Goal: Task Accomplishment & Management: Manage account settings

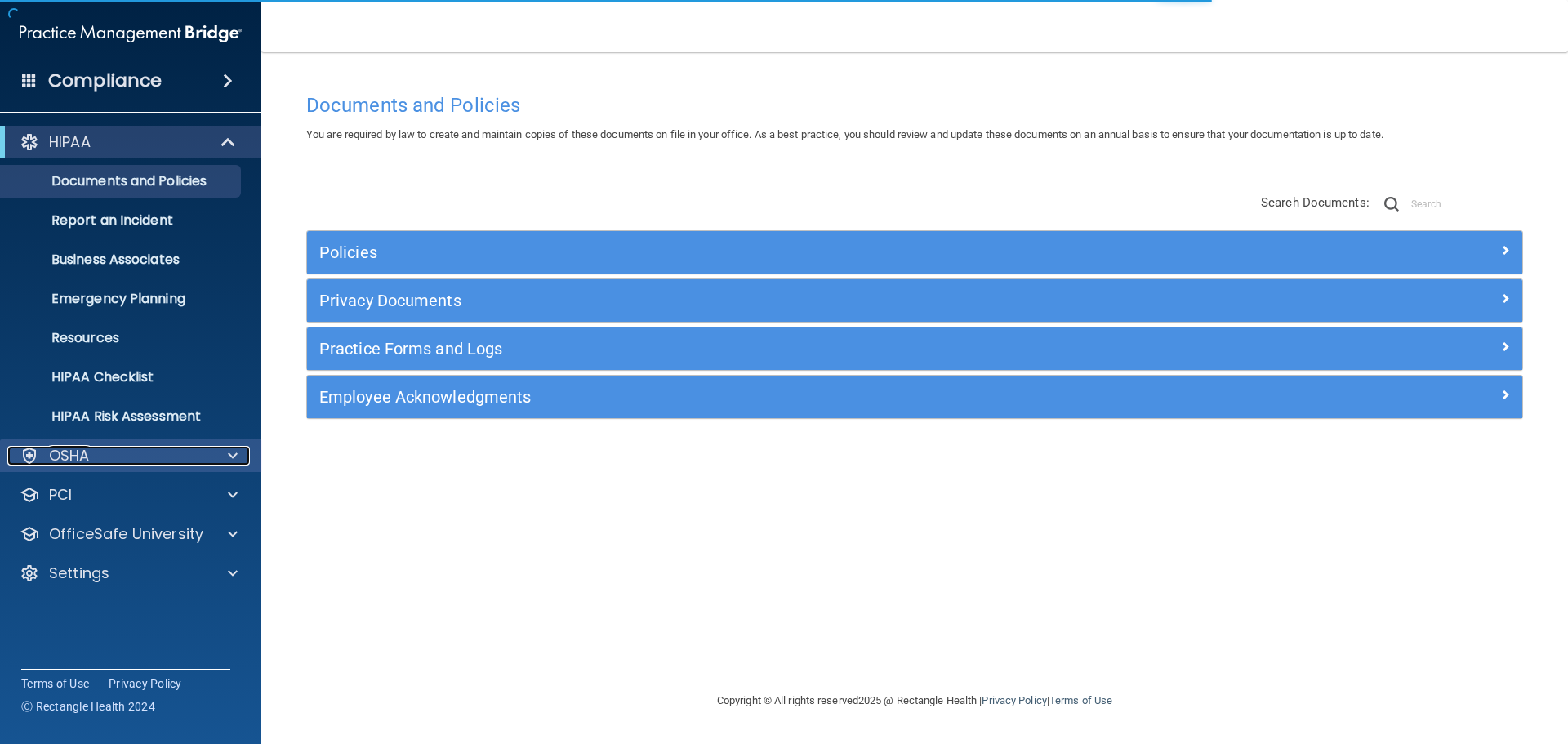
click at [116, 457] on div "OSHA" at bounding box center [109, 455] width 202 height 19
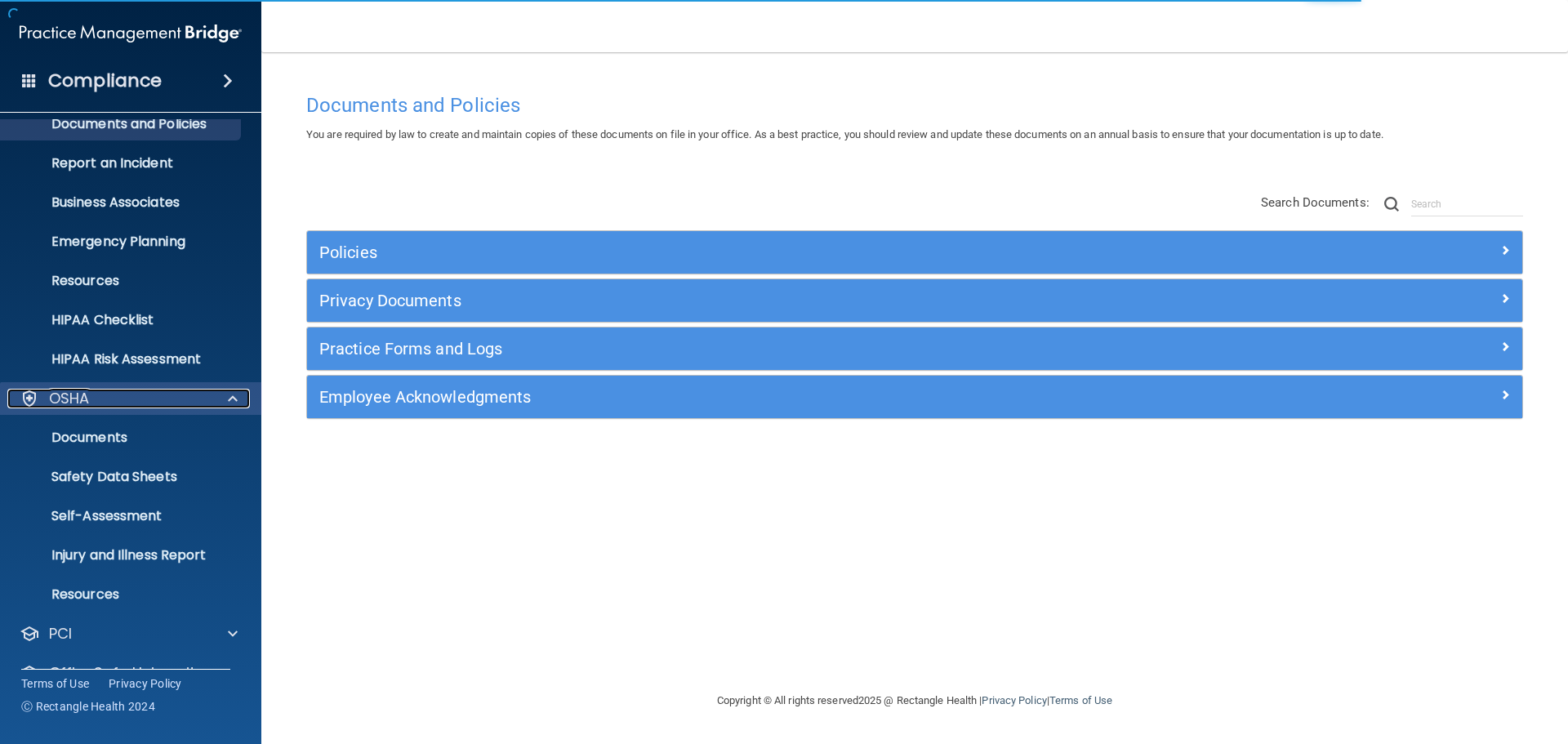
scroll to position [130, 0]
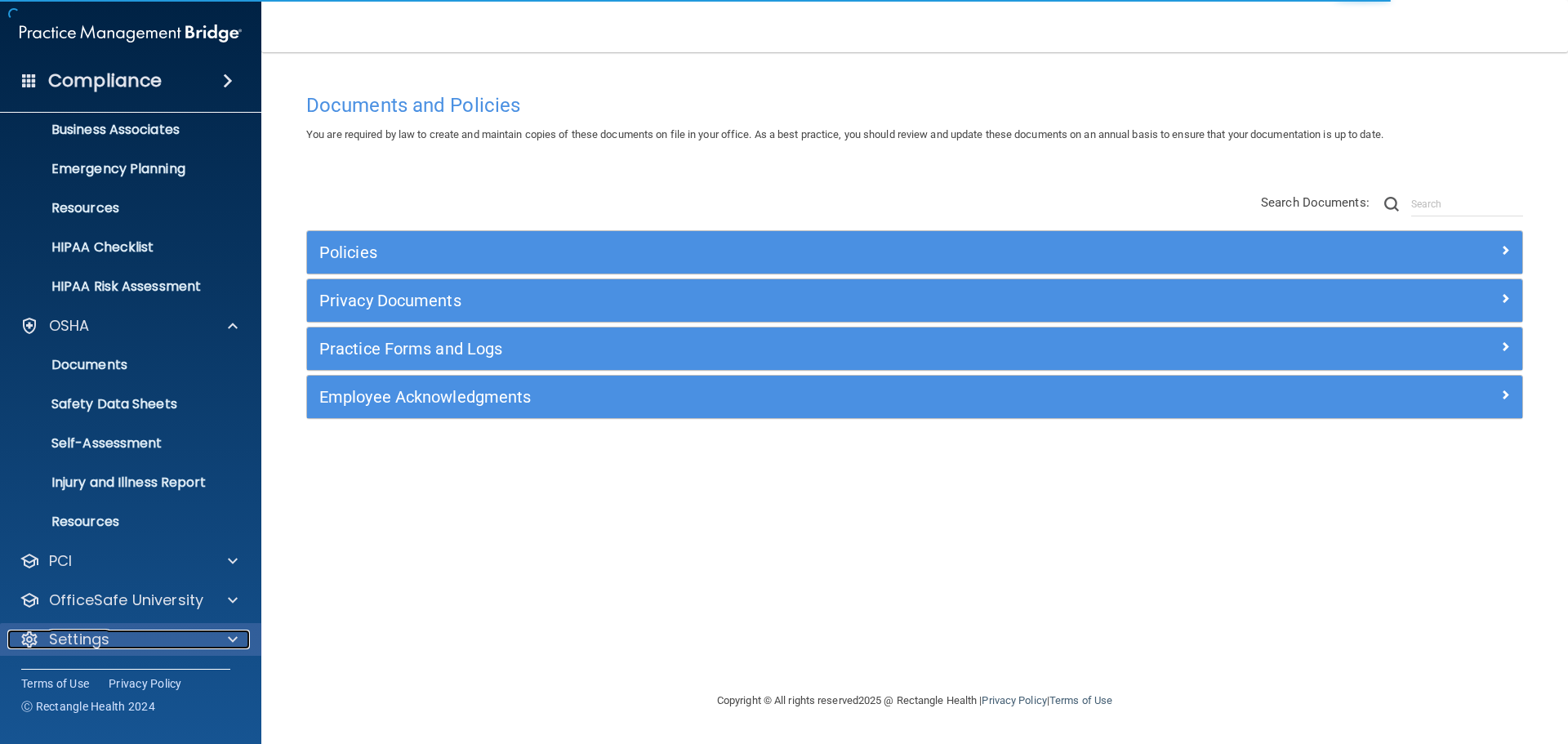
click at [95, 635] on p "Settings" at bounding box center [79, 639] width 61 height 19
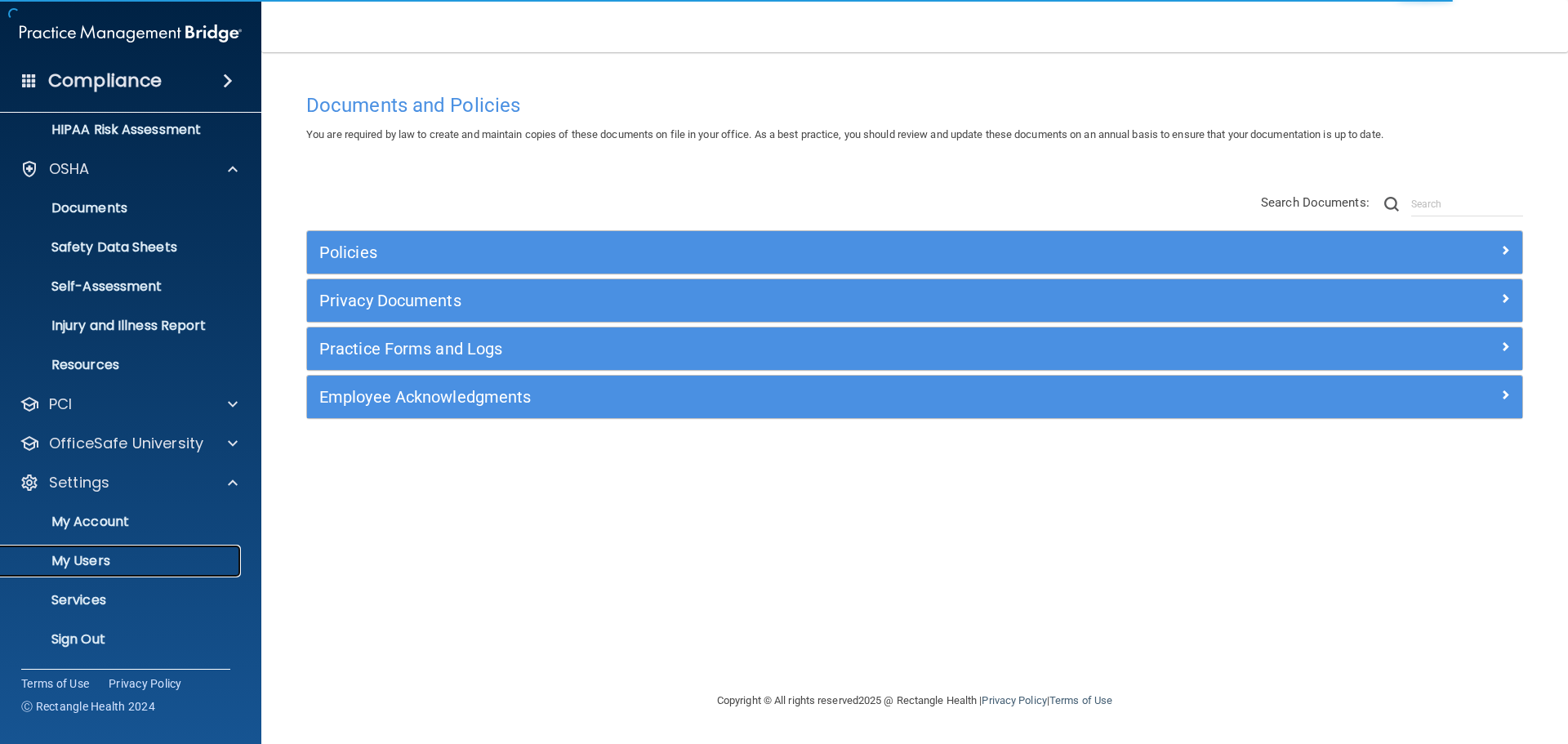
click at [110, 567] on p "My Users" at bounding box center [122, 560] width 223 height 16
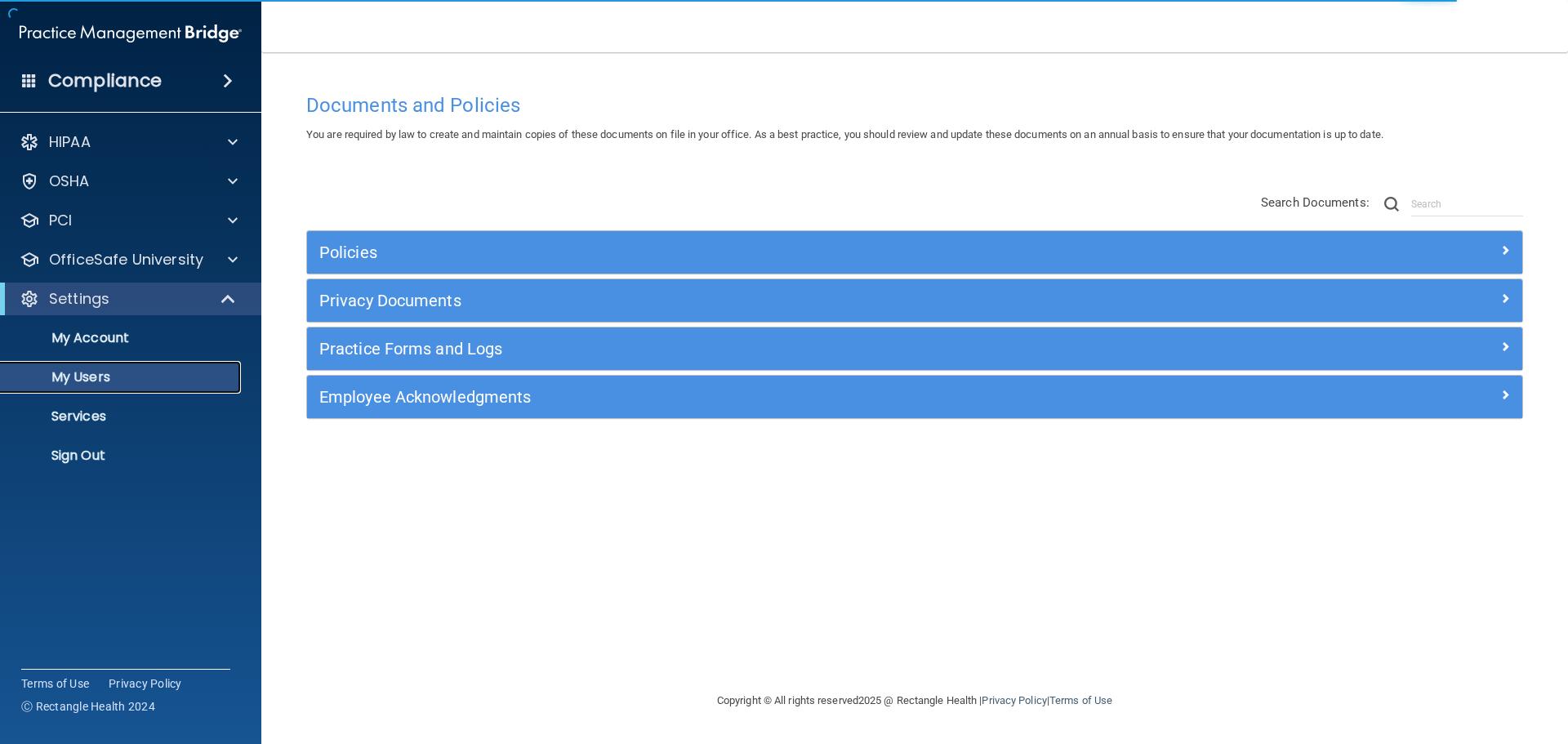
select select "20"
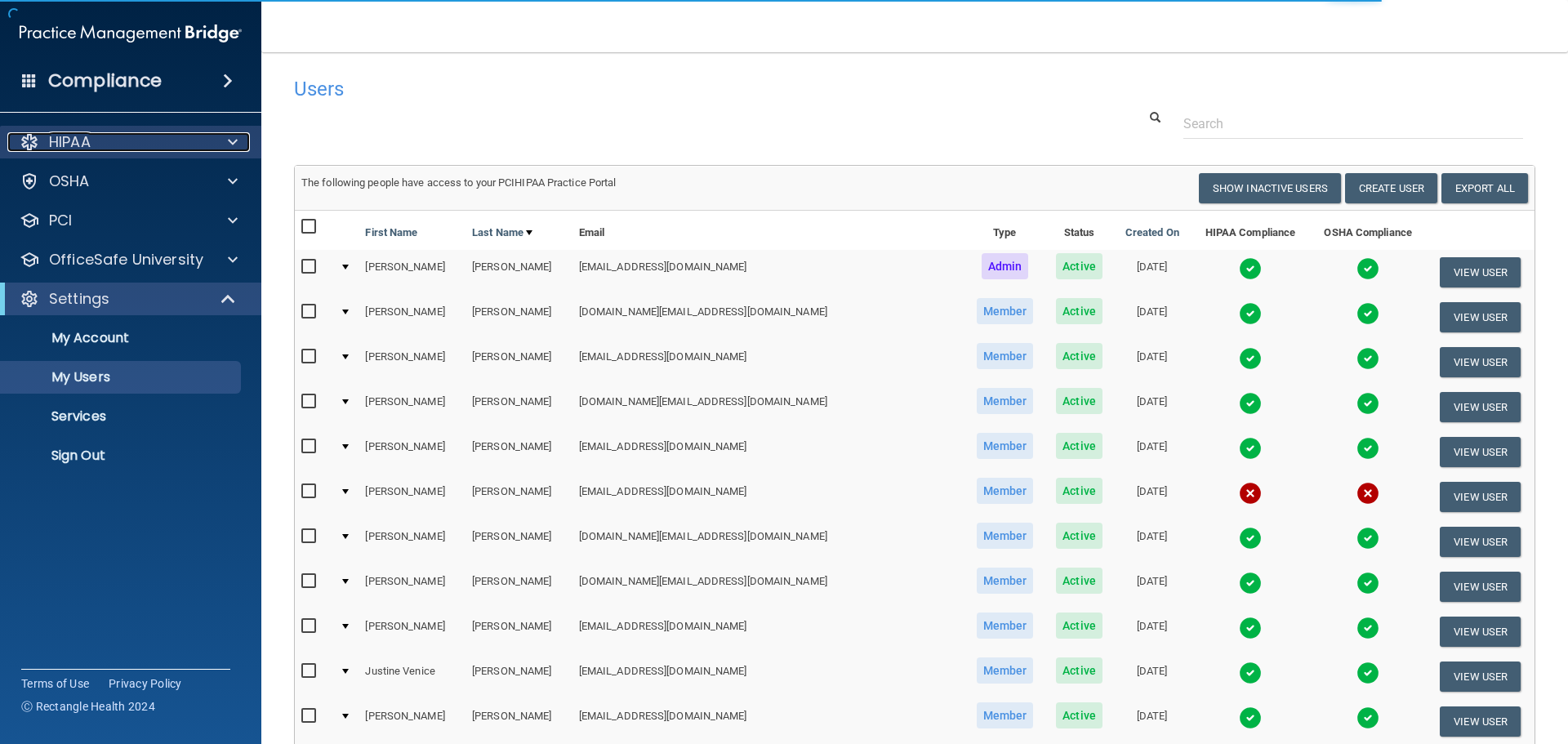
click at [112, 136] on div "HIPAA" at bounding box center [109, 141] width 202 height 19
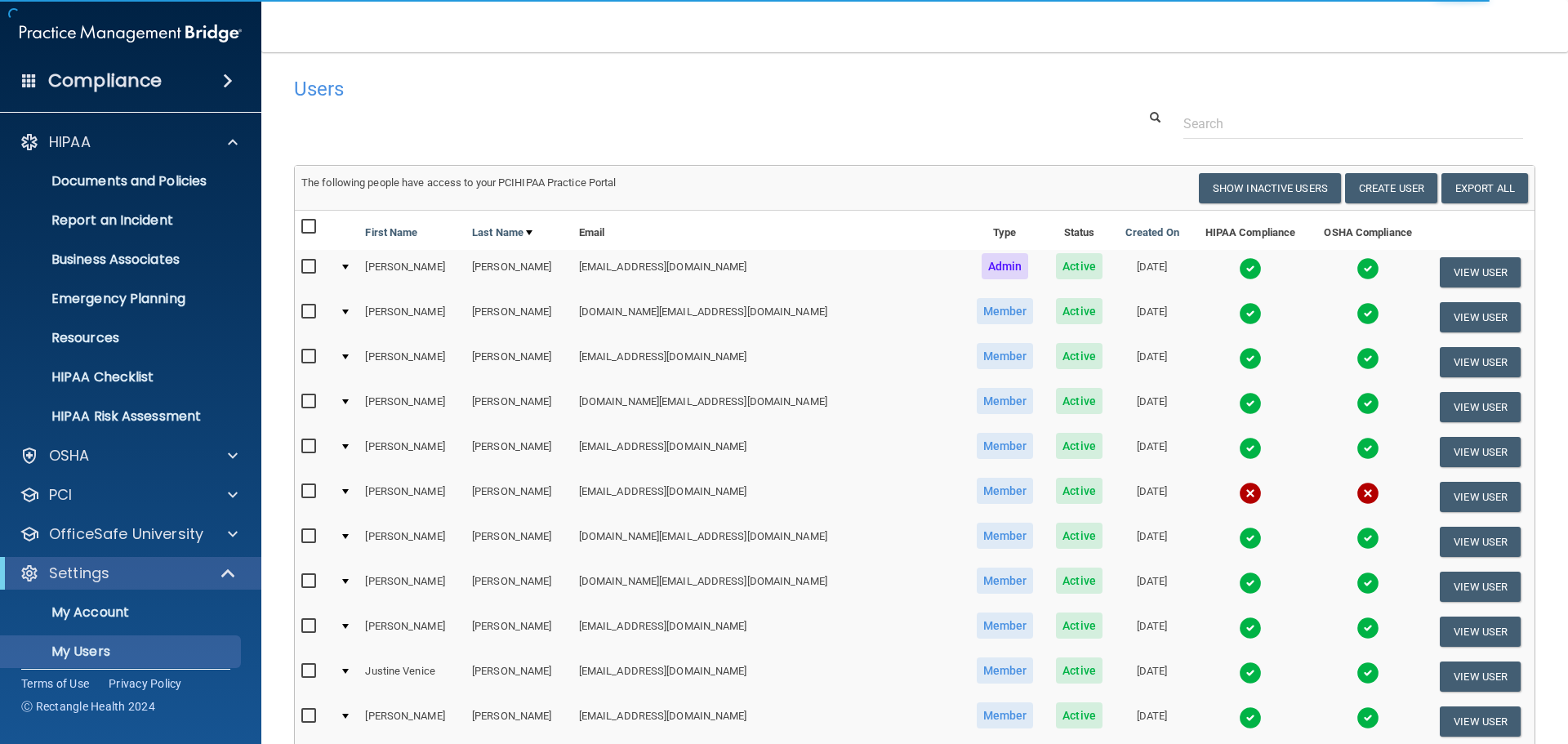
click at [115, 90] on h4 "Compliance" at bounding box center [105, 81] width 114 height 23
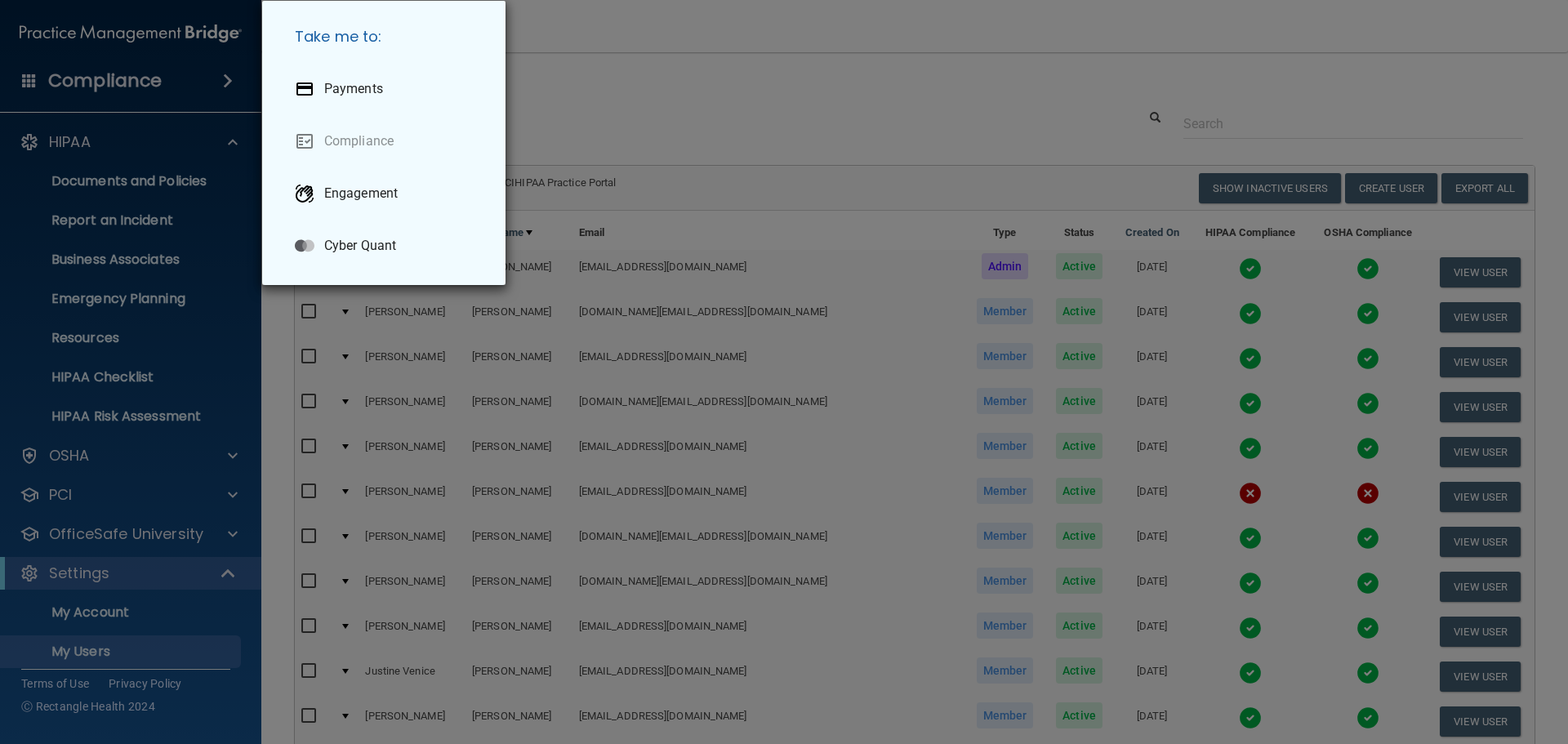
click at [127, 191] on div "Take me to: Payments Compliance Engagement Cyber Quant" at bounding box center [784, 372] width 1568 height 744
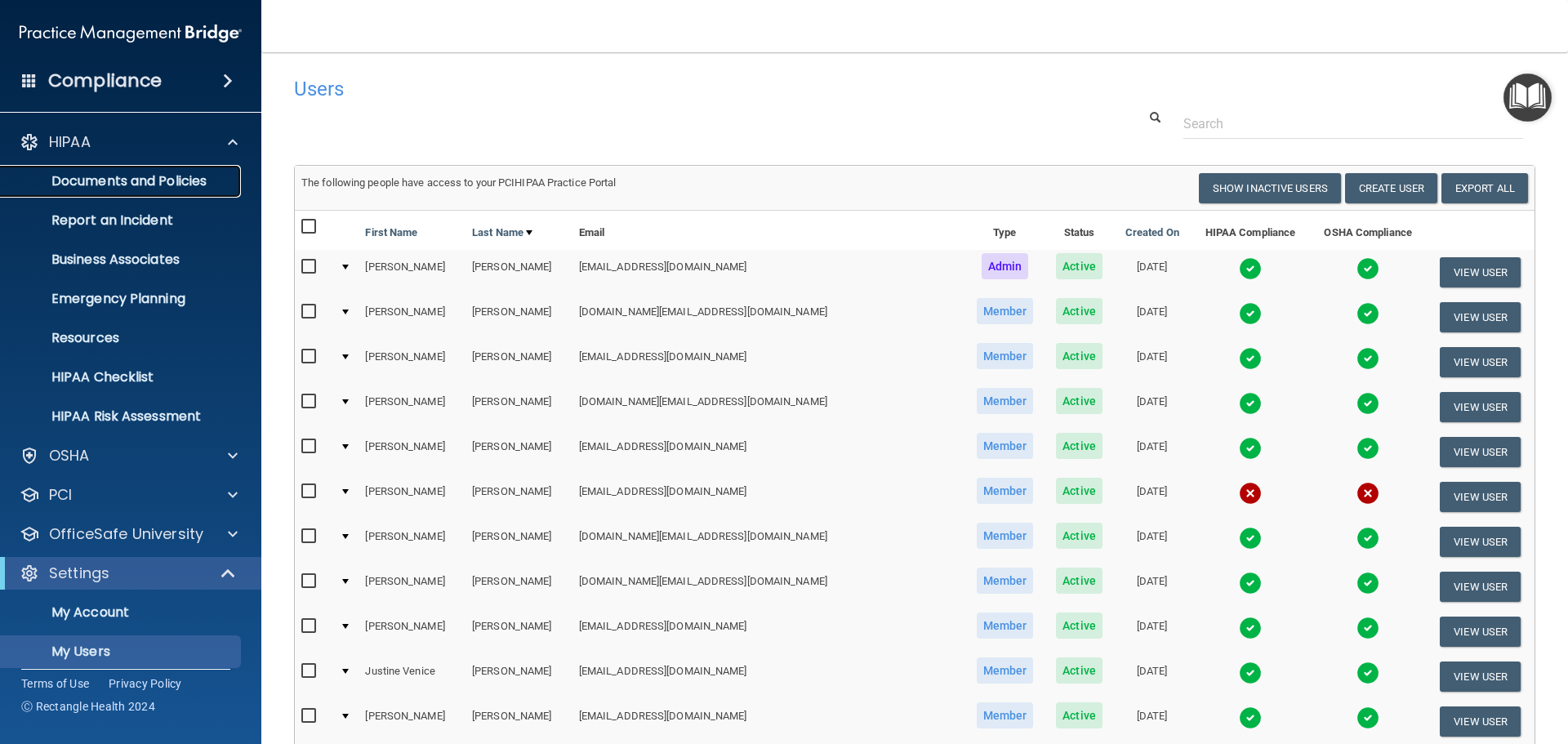
click at [137, 179] on p "Documents and Policies" at bounding box center [122, 181] width 223 height 16
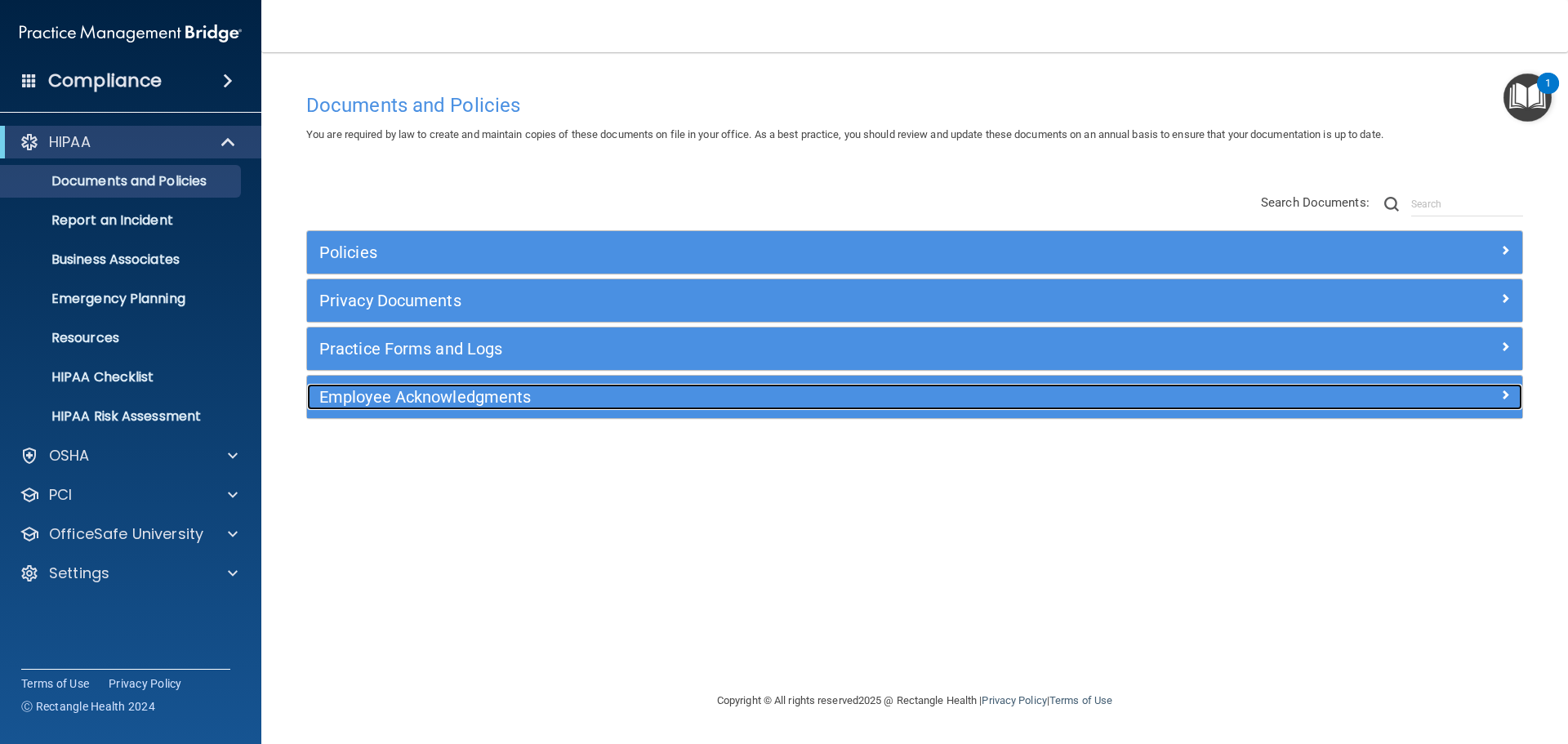
click at [427, 396] on h5 "Employee Acknowledgments" at bounding box center [762, 397] width 887 height 18
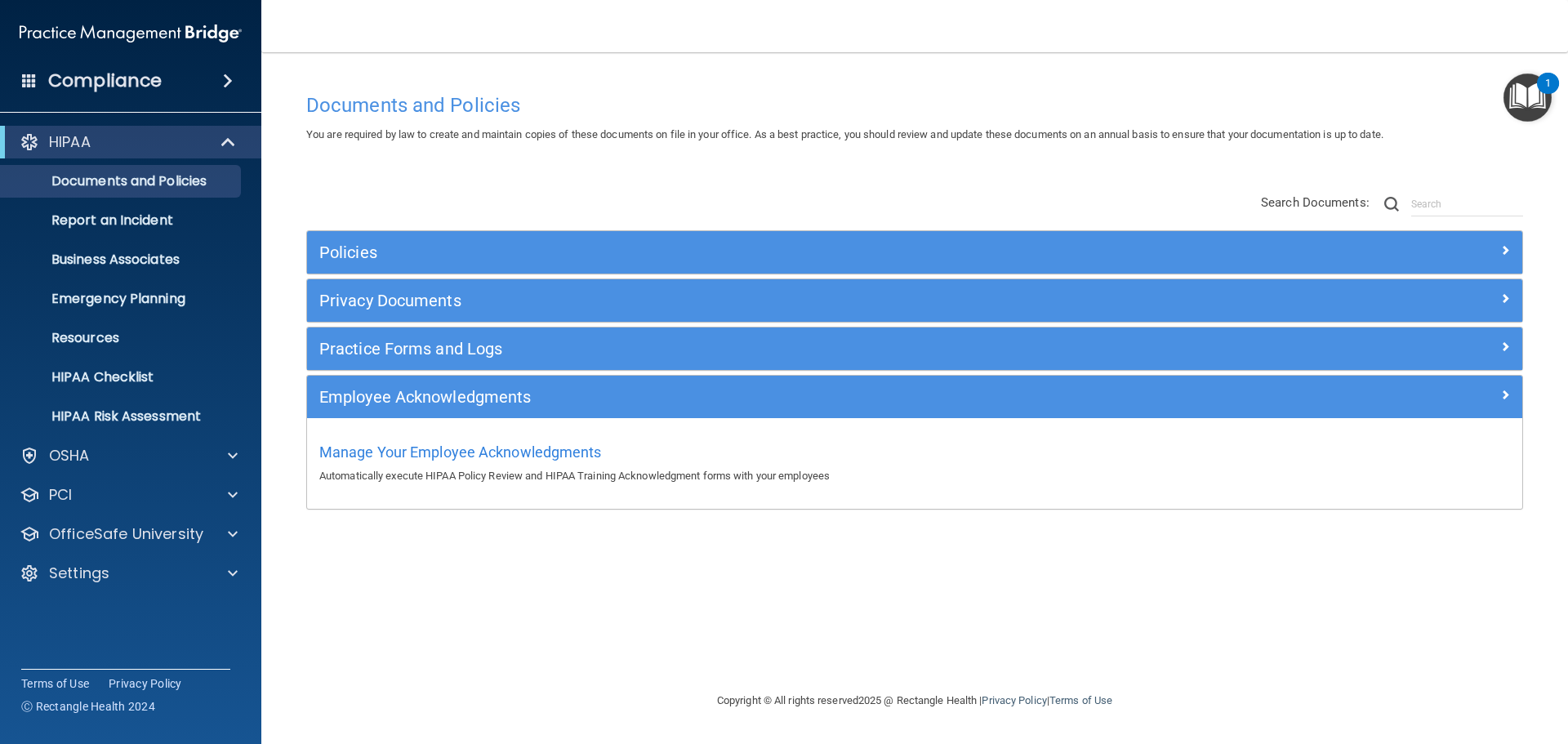
click at [451, 462] on div "Manage Your Employee Acknowledgments Automatically execute HIPAA Policy Review …" at bounding box center [914, 462] width 1191 height 46
click at [458, 454] on span "Manage Your Employee Acknowledgments" at bounding box center [460, 452] width 282 height 17
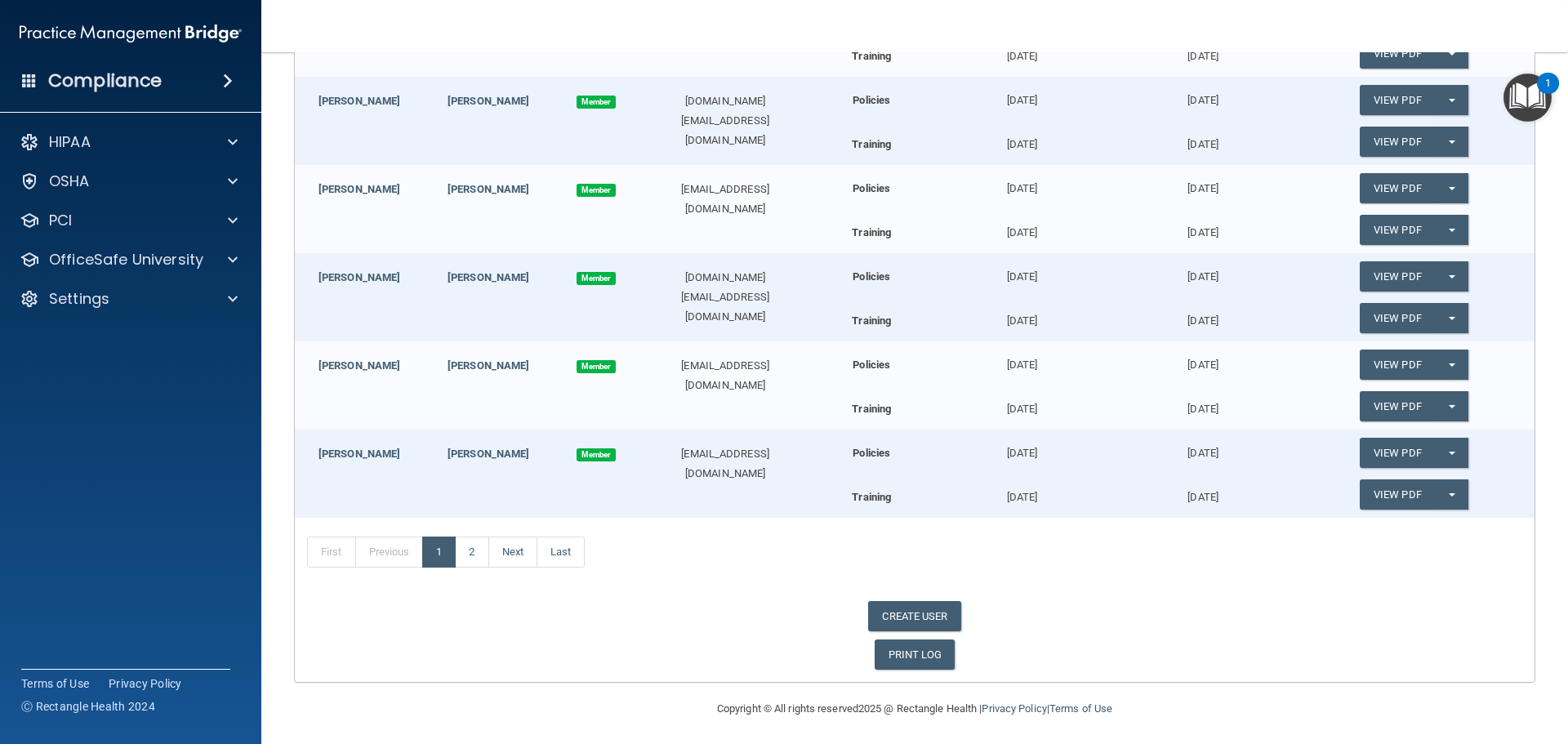
scroll to position [343, 0]
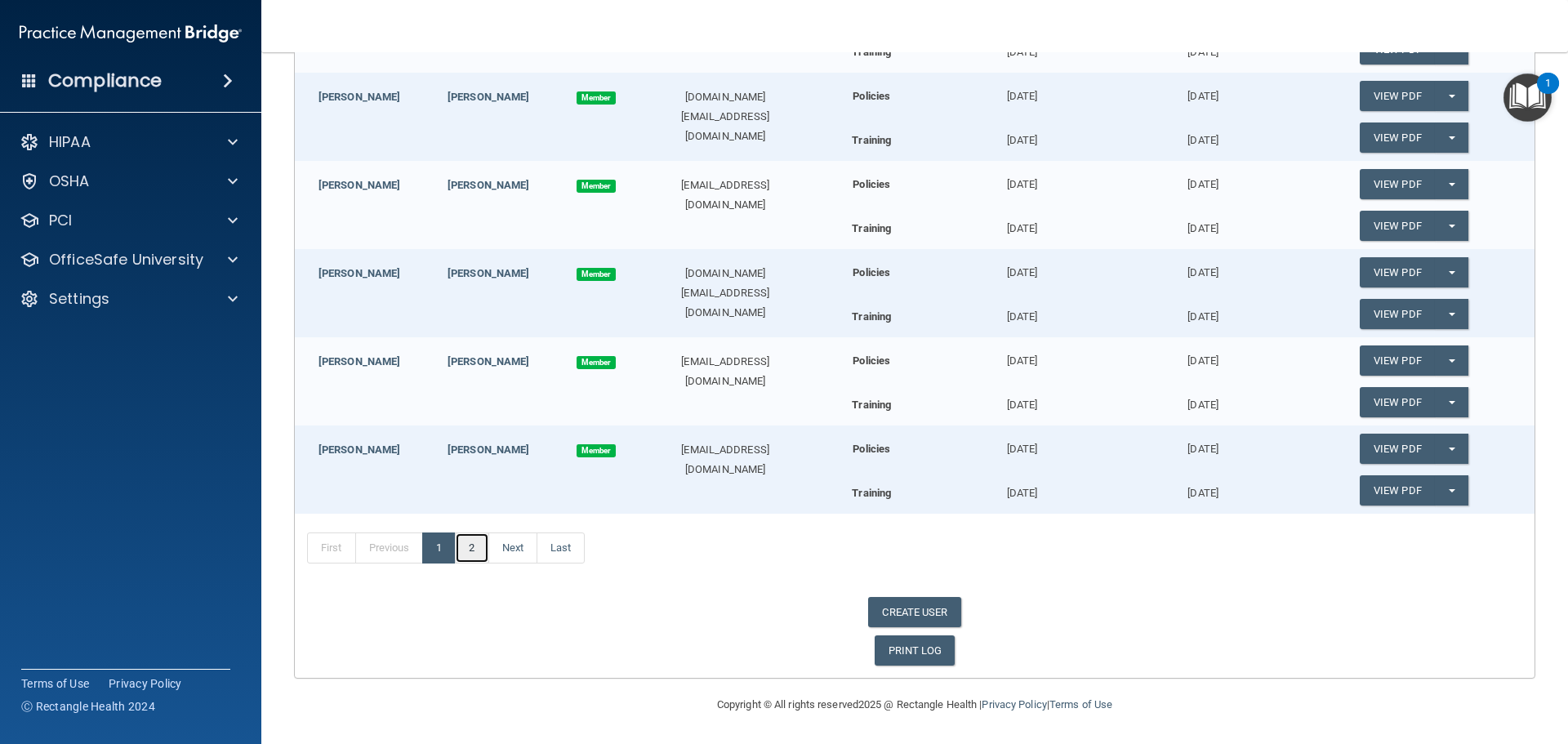
click at [475, 553] on link "2" at bounding box center [471, 548] width 34 height 31
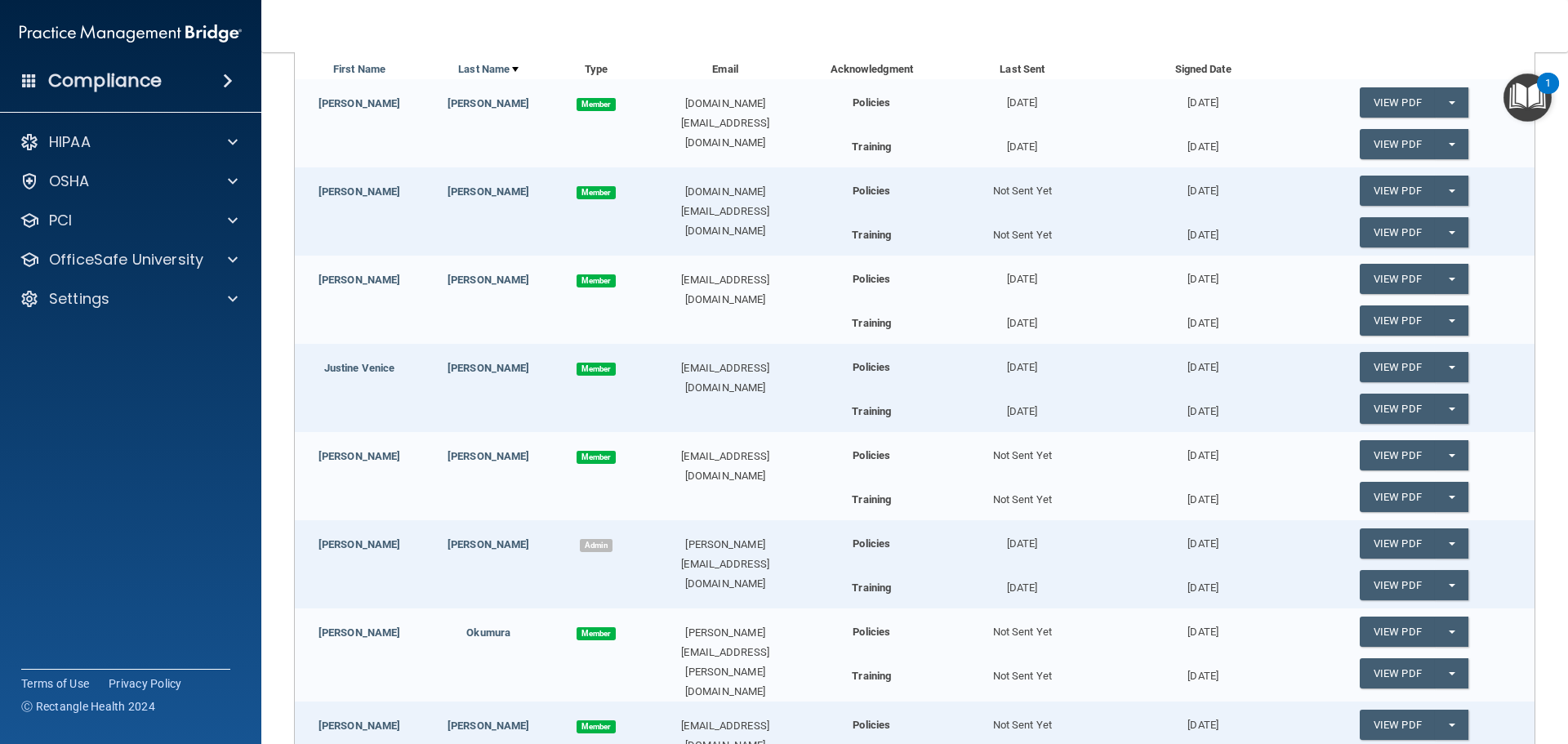
scroll to position [408, 0]
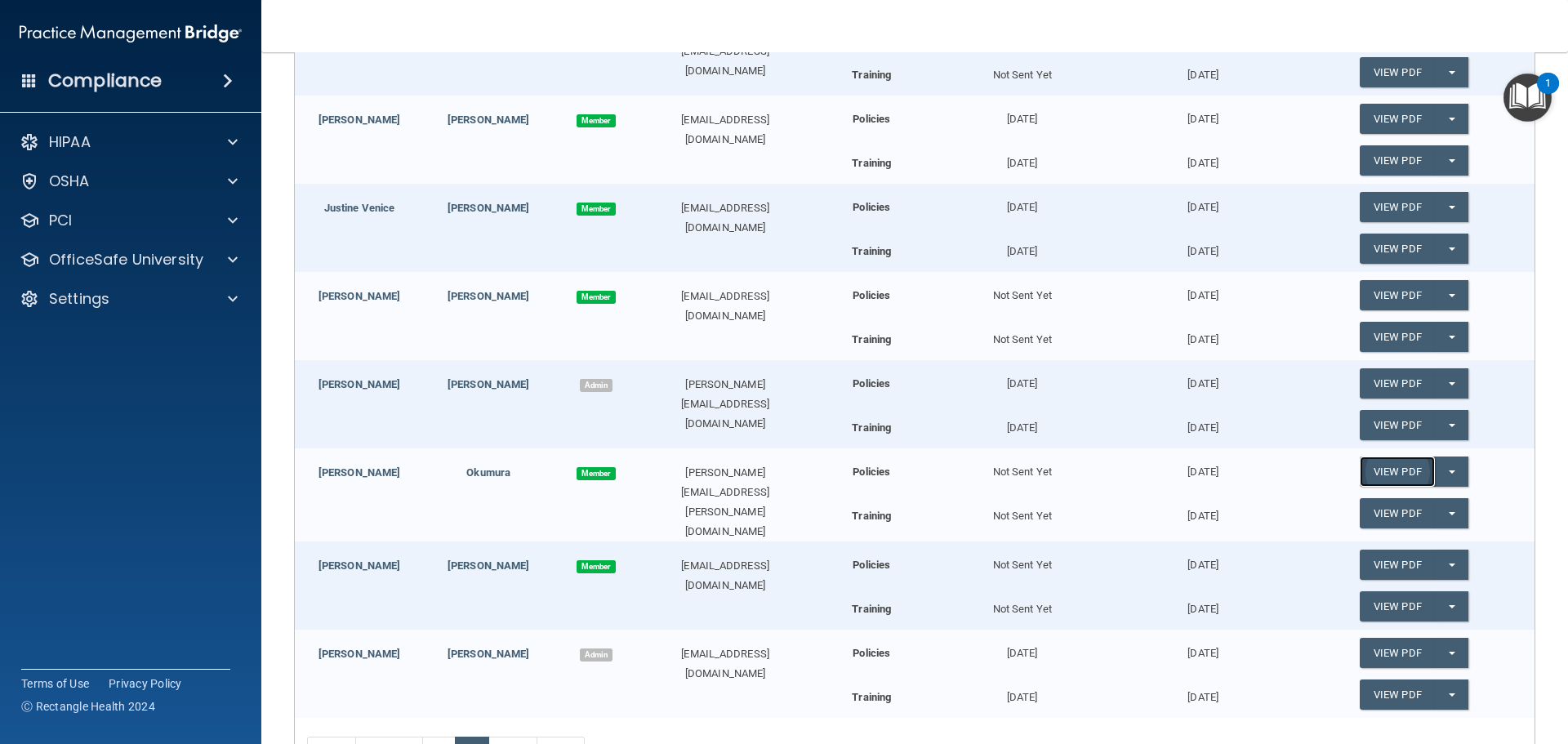
click at [1381, 468] on link "View PDF" at bounding box center [1397, 471] width 75 height 30
click at [1386, 521] on link "View PDF" at bounding box center [1397, 512] width 75 height 30
click at [79, 134] on p "HIPAA" at bounding box center [69, 141] width 41 height 19
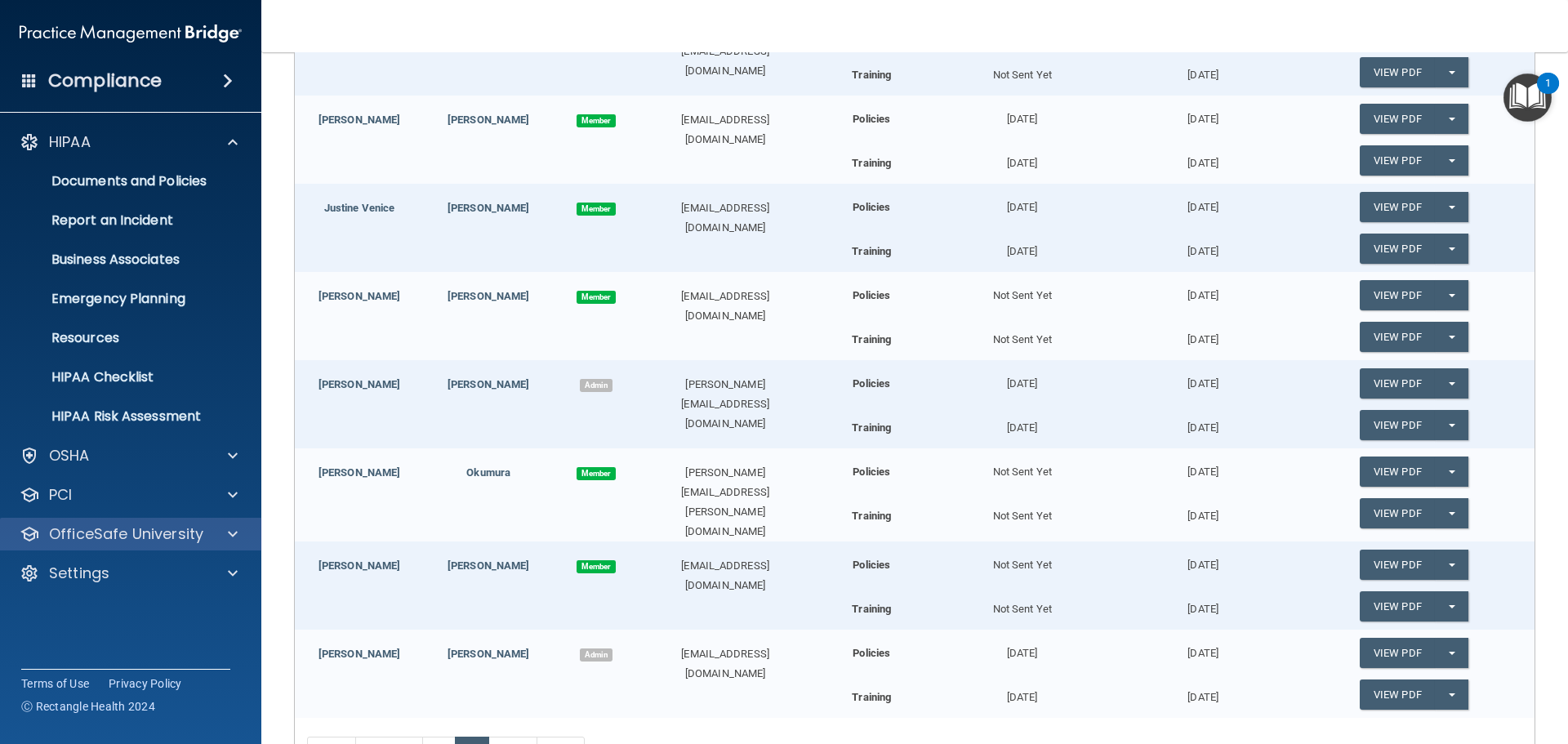
click at [159, 544] on div "OfficeSafe University" at bounding box center [131, 534] width 262 height 33
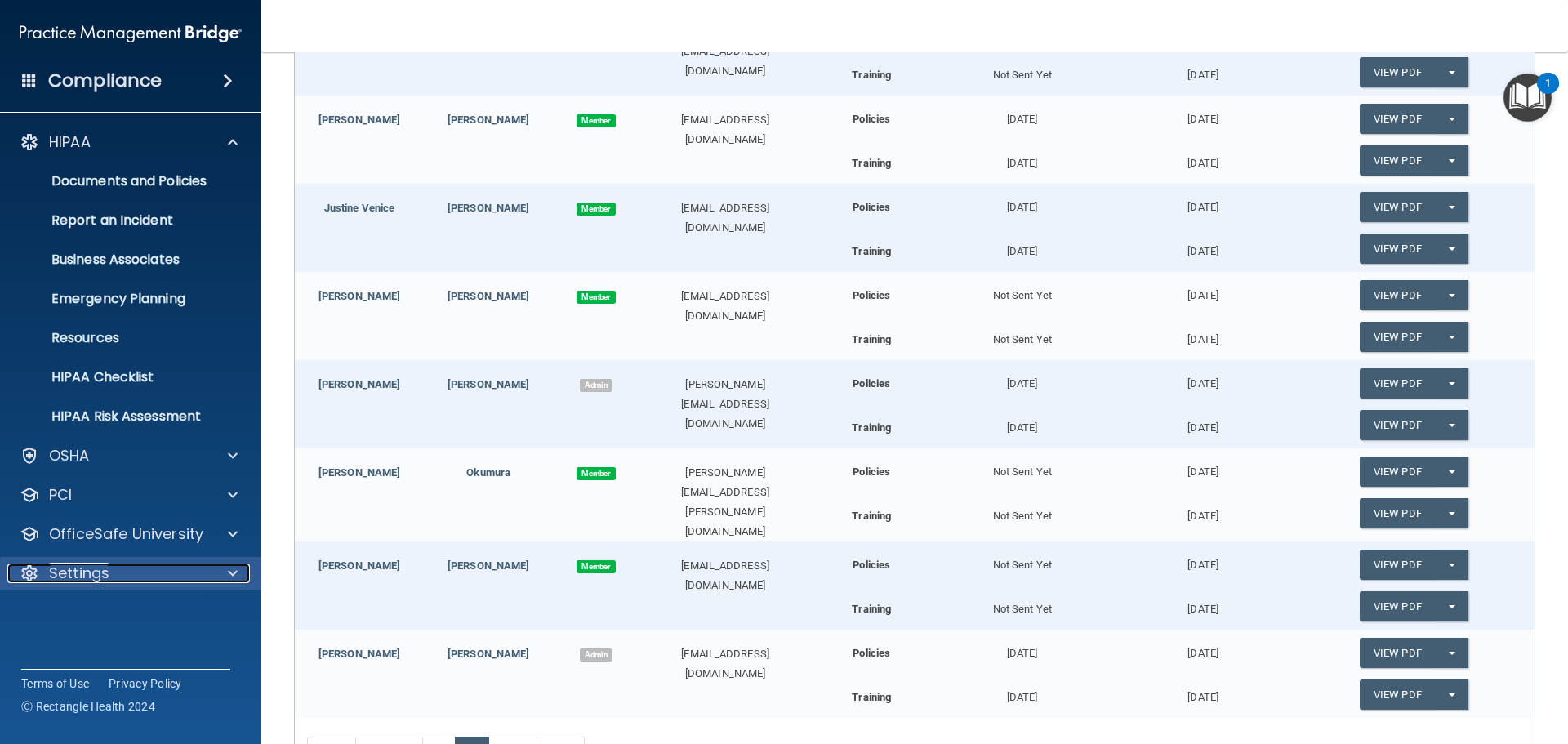
click at [89, 579] on p "Settings" at bounding box center [79, 573] width 61 height 19
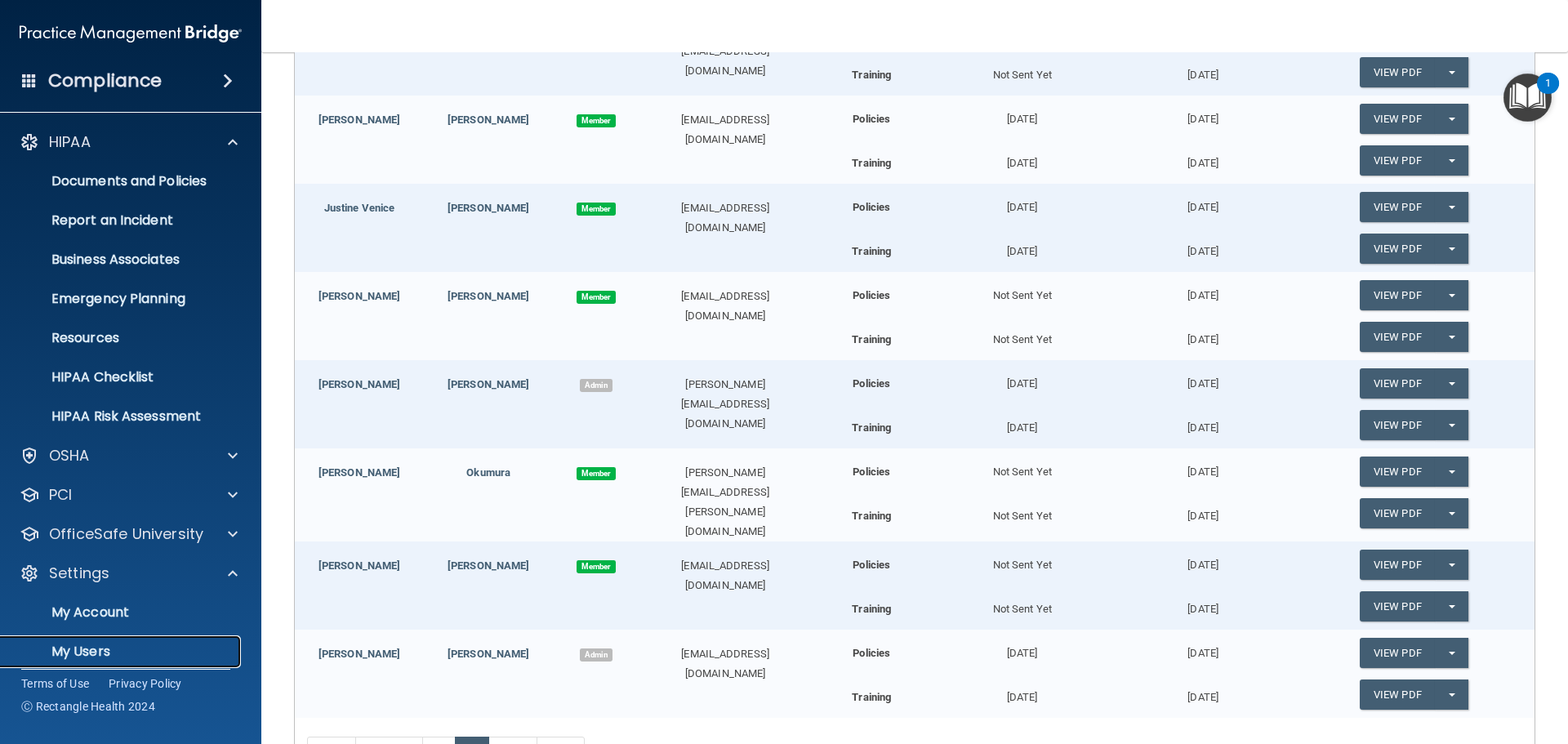
click at [89, 645] on p "My Users" at bounding box center [122, 651] width 223 height 16
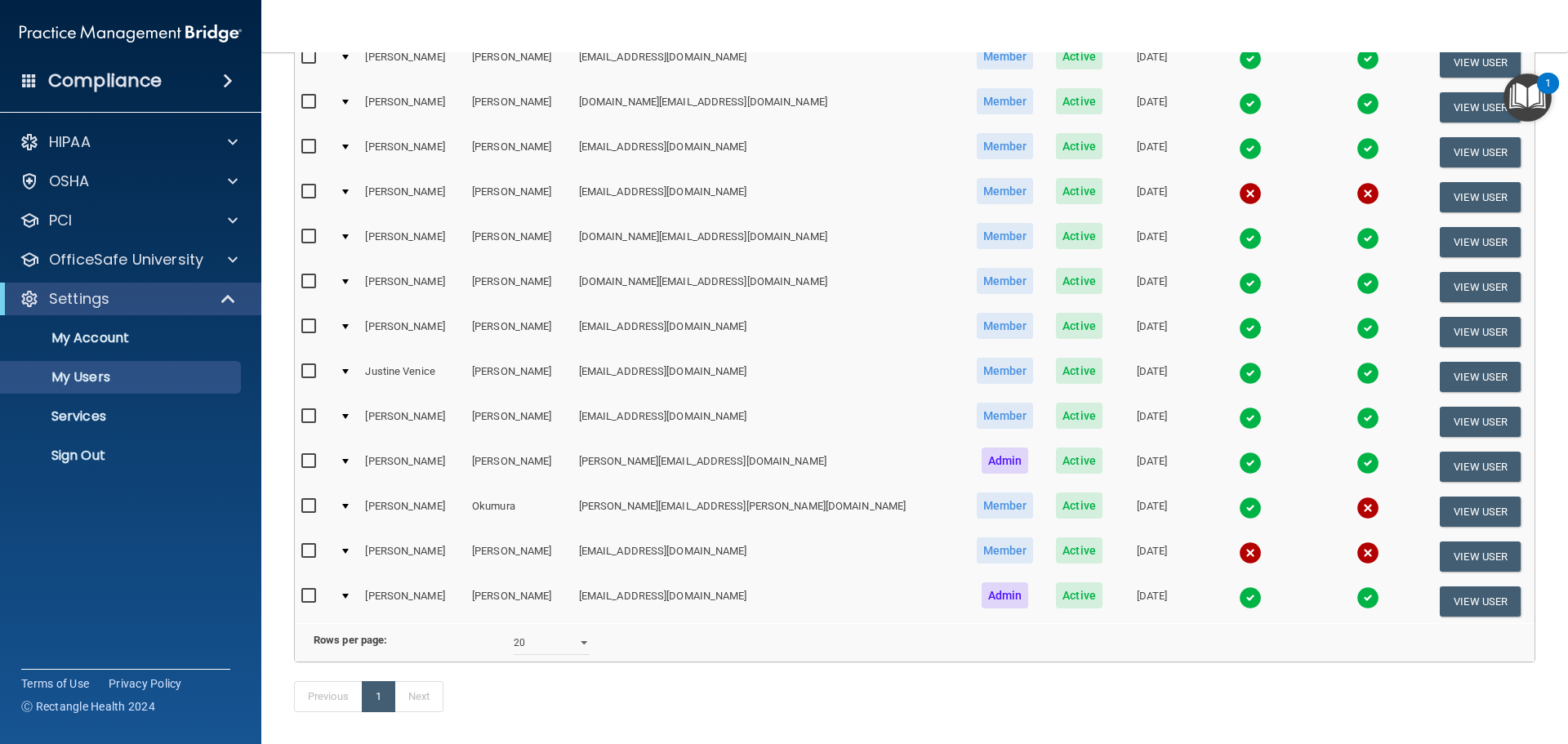
scroll to position [301, 0]
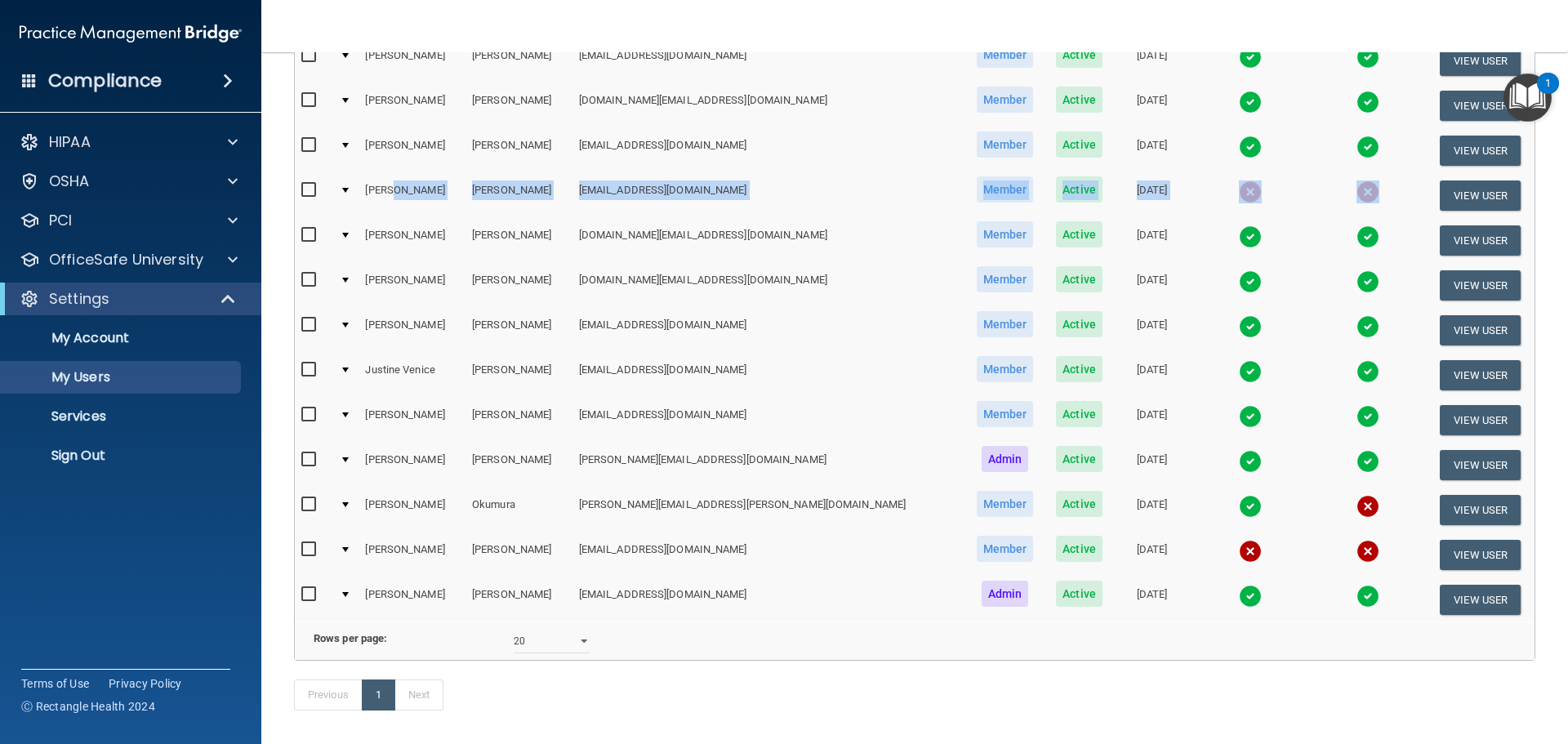
drag, startPoint x: 399, startPoint y: 186, endPoint x: 1367, endPoint y: 192, distance: 968.0
click at [1367, 192] on tr "Katrina Gonzalez concierge@paloaltoorthodontics.com Member Active 02/02/2021 Vi…" at bounding box center [914, 195] width 1240 height 45
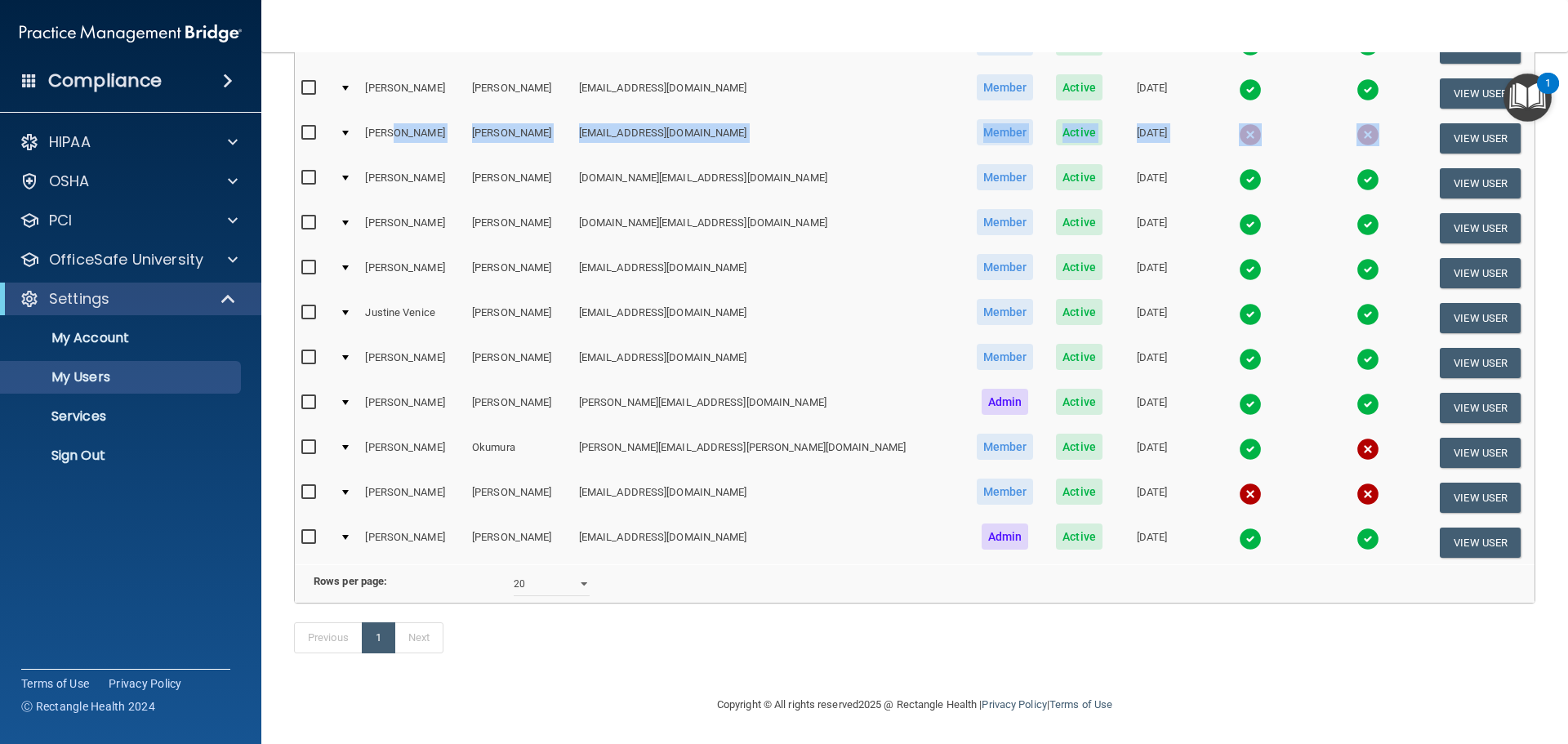
scroll to position [383, 0]
click at [583, 579] on select "10 20 30 40 all" at bounding box center [552, 583] width 76 height 24
select select "30"
click at [514, 572] on select "10 20 30 40 all" at bounding box center [552, 583] width 76 height 24
select select "30"
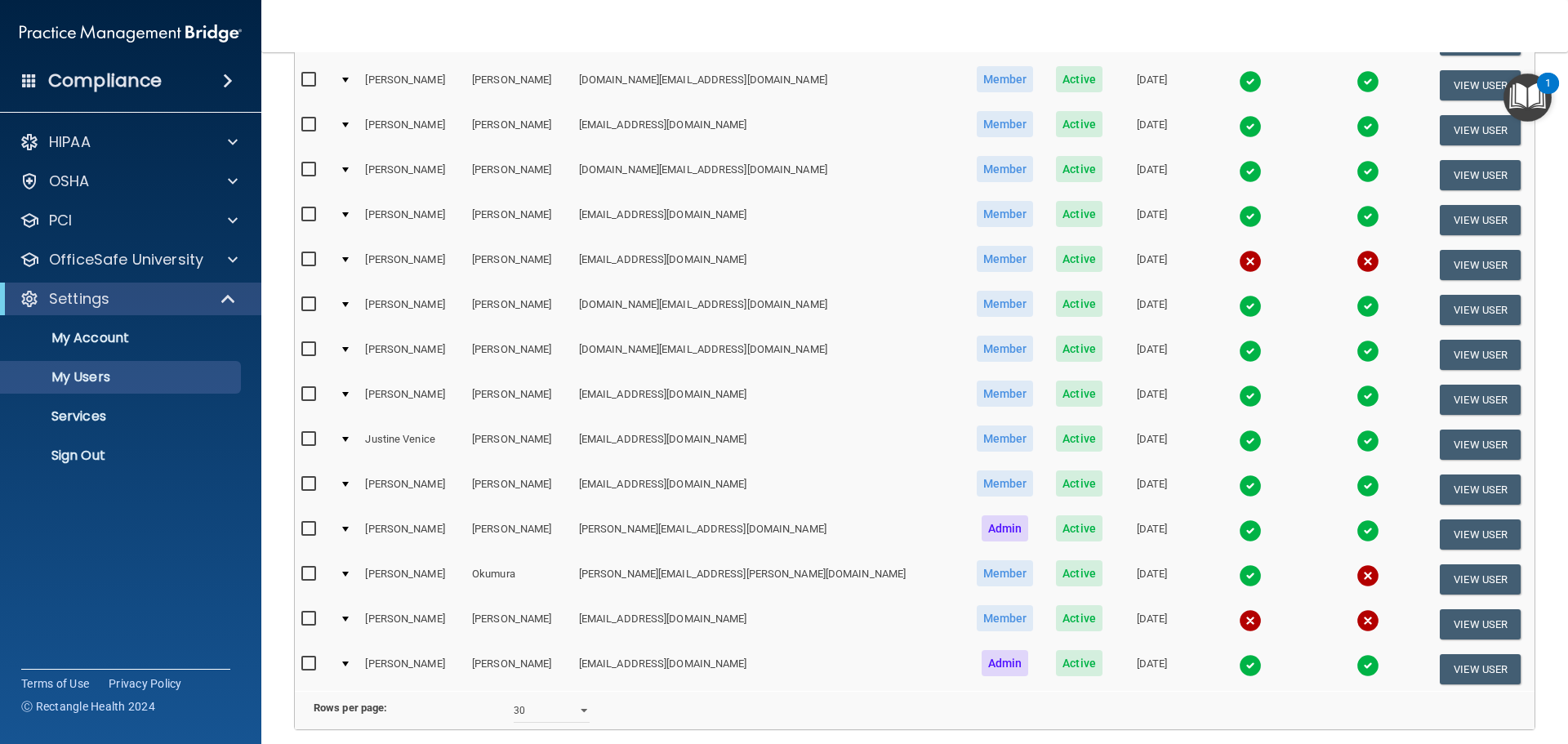
scroll to position [383, 0]
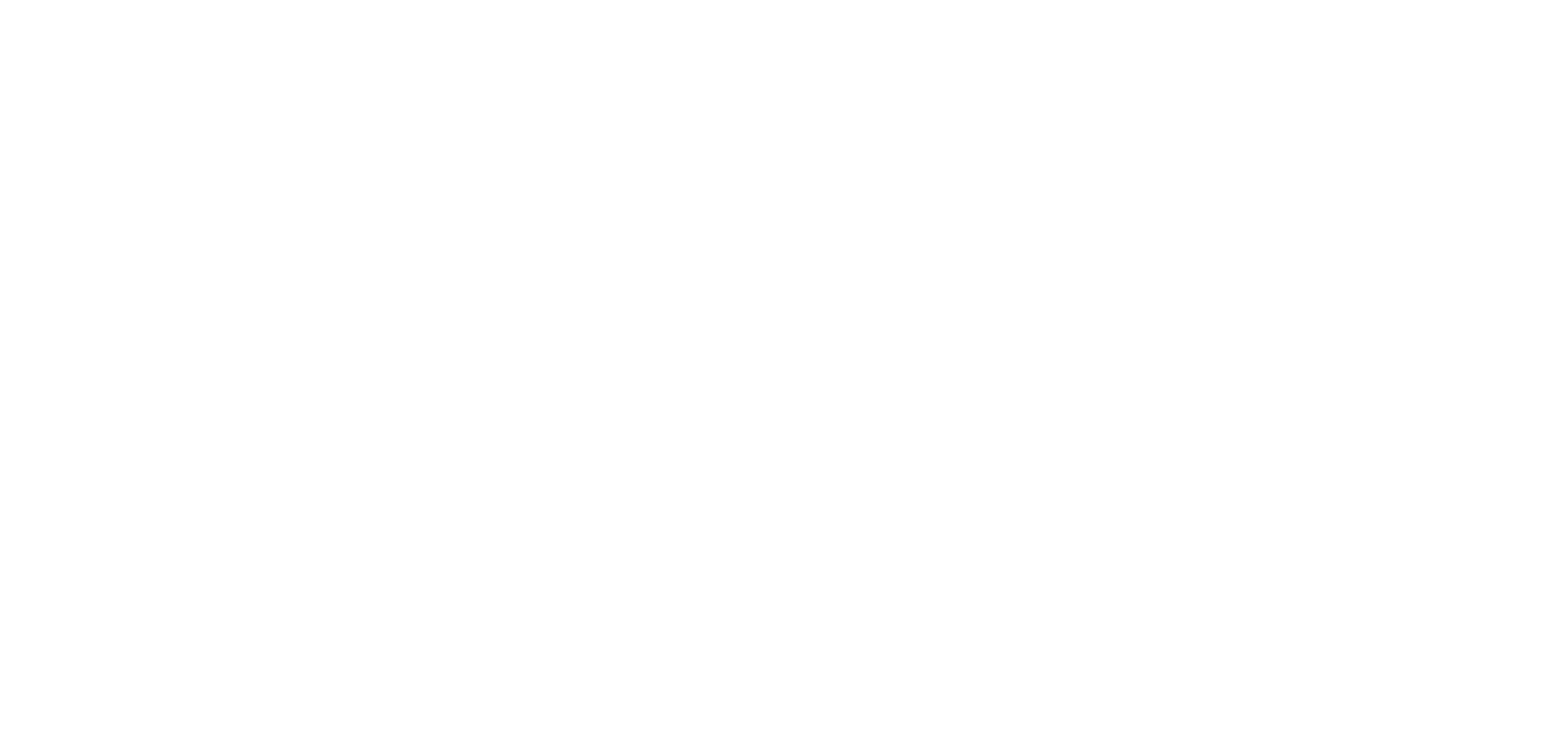
select select "30"
